Goal: Task Accomplishment & Management: Manage account settings

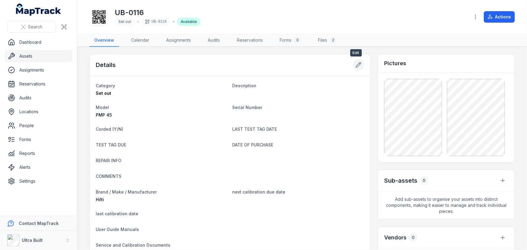
click at [356, 64] on icon at bounding box center [358, 64] width 5 height 5
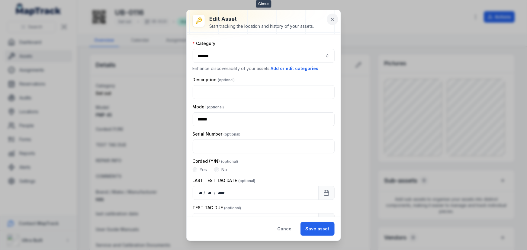
click at [331, 19] on icon at bounding box center [332, 19] width 6 height 6
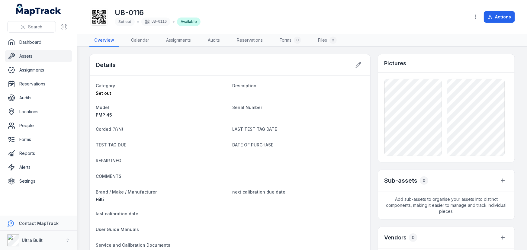
click at [24, 56] on link "Assets" at bounding box center [38, 56] width 67 height 12
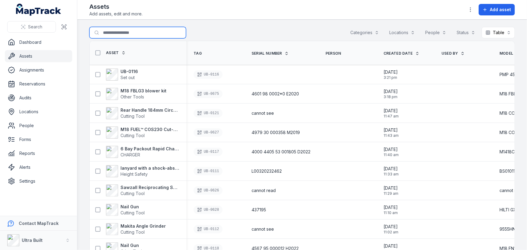
click at [132, 34] on input "Search for assets" at bounding box center [137, 32] width 97 height 11
type input "*****"
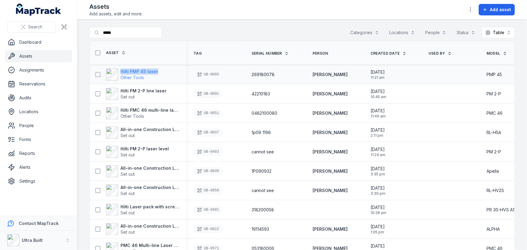
drag, startPoint x: 163, startPoint y: 71, endPoint x: 119, endPoint y: 71, distance: 44.1
click at [119, 71] on div "Hilti PMP 45 laser Other Tools" at bounding box center [135, 75] width 87 height 12
copy strong "Hilti PMP 45 laser"
click at [29, 55] on link "Assets" at bounding box center [38, 56] width 67 height 12
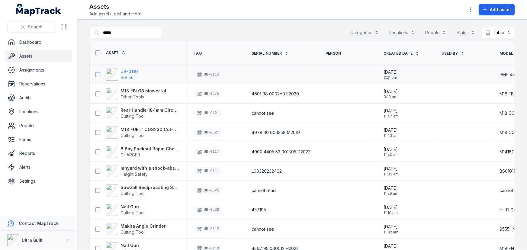
click at [134, 70] on strong "UB-0116" at bounding box center [129, 72] width 18 height 6
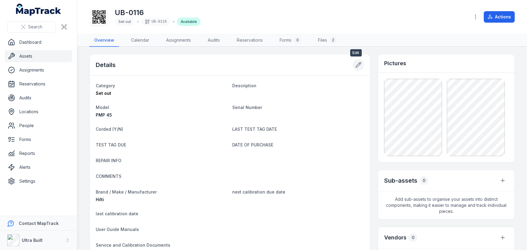
click at [355, 66] on icon at bounding box center [358, 65] width 6 height 6
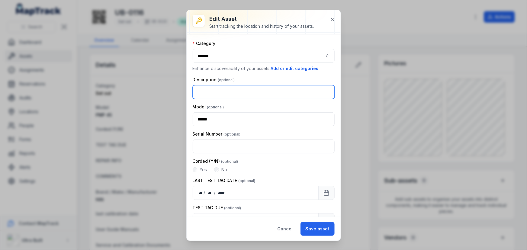
click at [215, 94] on input "text" at bounding box center [264, 92] width 142 height 14
paste input "**********"
type input "**********"
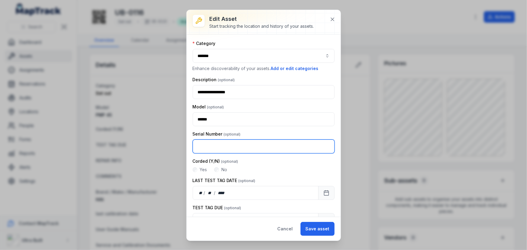
click at [227, 146] on input "text" at bounding box center [264, 146] width 142 height 14
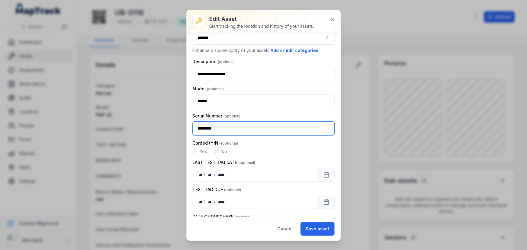
scroll to position [27, 0]
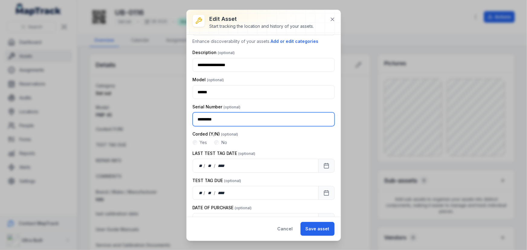
type input "*********"
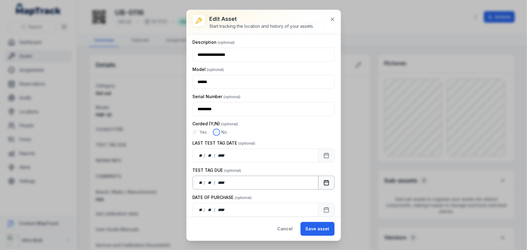
scroll to position [55, 0]
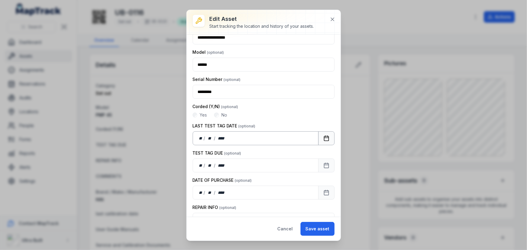
click at [323, 136] on icon "Calendar" at bounding box center [326, 138] width 6 height 6
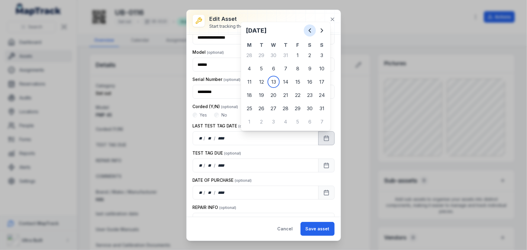
click at [310, 31] on icon "Previous" at bounding box center [309, 30] width 7 height 7
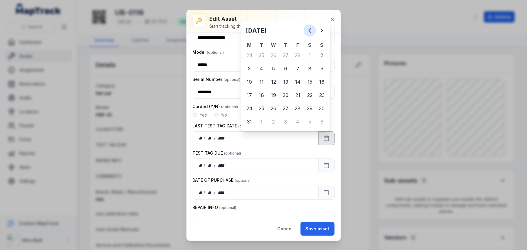
click at [310, 31] on icon "Previous" at bounding box center [309, 30] width 7 height 7
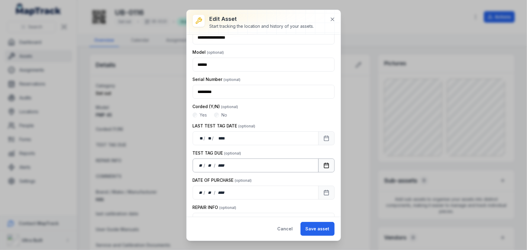
click at [322, 171] on button "Calendar" at bounding box center [326, 165] width 16 height 14
click at [320, 227] on button "Save asset" at bounding box center [317, 229] width 34 height 14
